Goal: Information Seeking & Learning: Learn about a topic

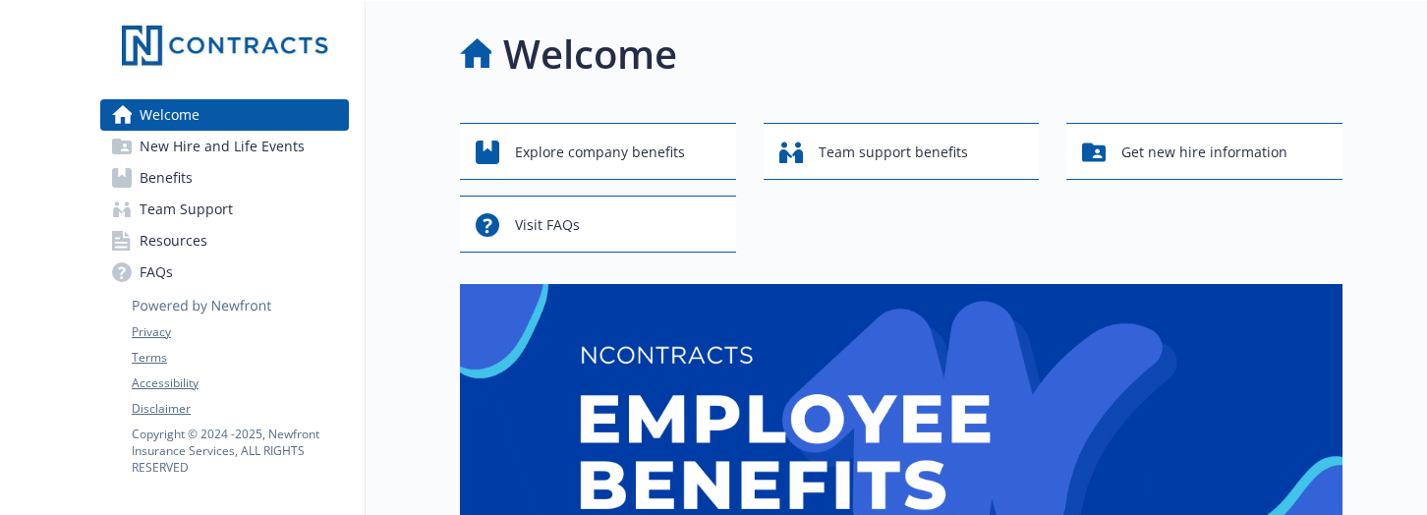
click at [209, 244] on link "Resources" at bounding box center [224, 240] width 249 height 31
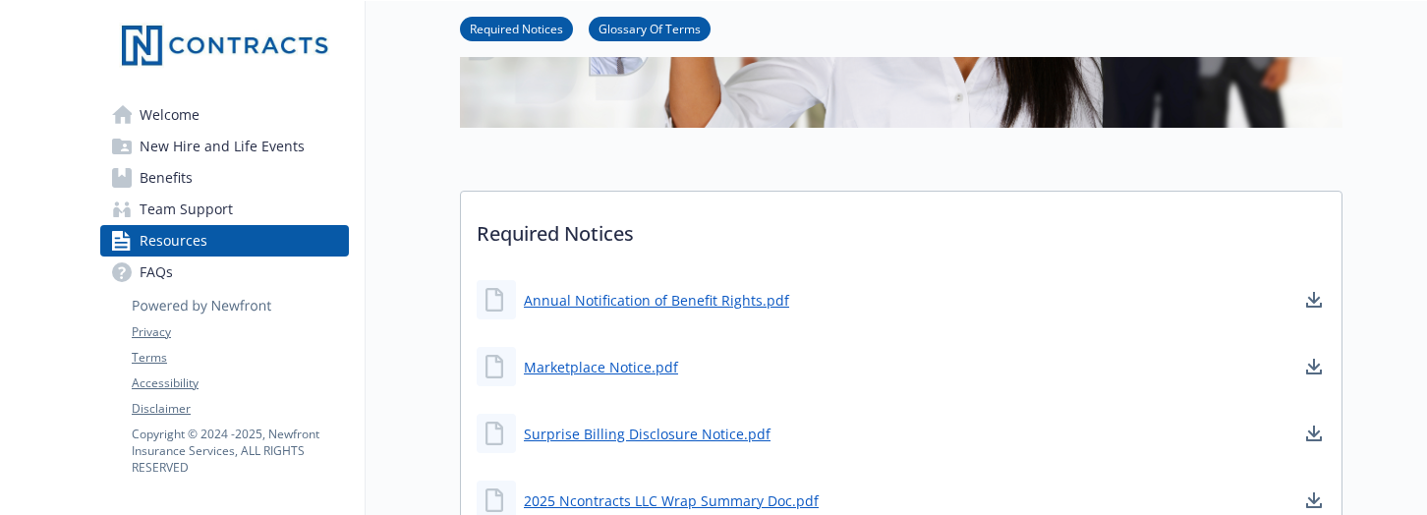
scroll to position [98, 0]
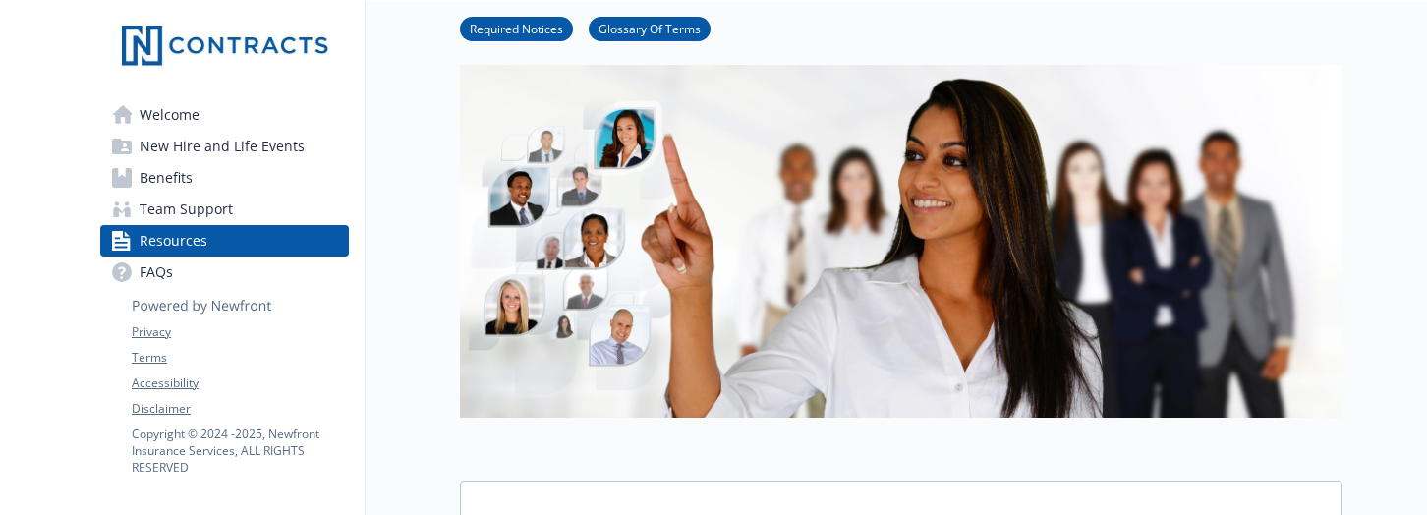
drag, startPoint x: 539, startPoint y: 28, endPoint x: 643, endPoint y: 113, distance: 134.1
click at [539, 28] on link "Required Notices" at bounding box center [516, 28] width 113 height 19
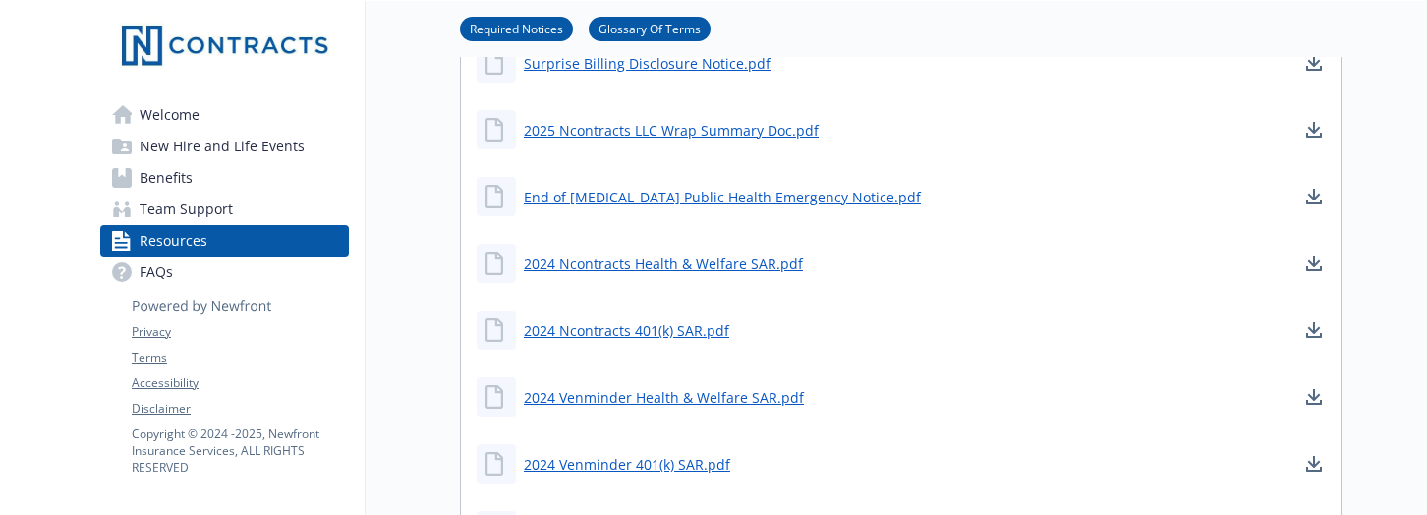
scroll to position [420, 15]
